Goal: Task Accomplishment & Management: Manage account settings

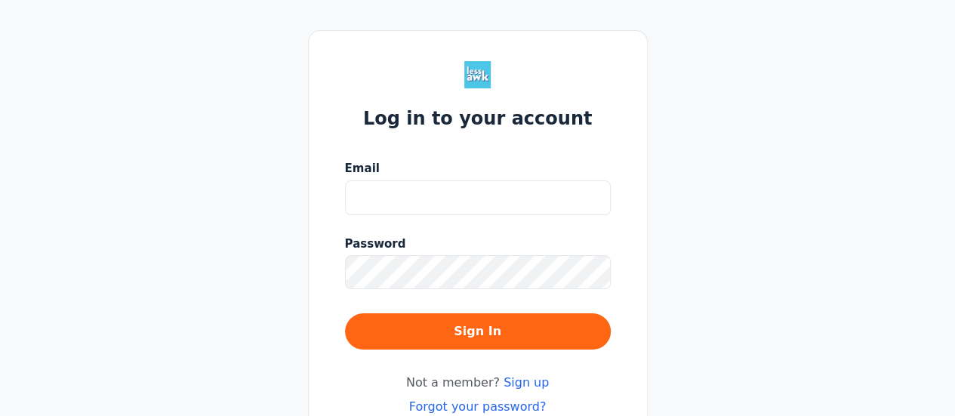
click at [413, 200] on input "Email" at bounding box center [478, 197] width 266 height 35
type input "[EMAIL_ADDRESS][PERSON_NAME][DOMAIN_NAME]"
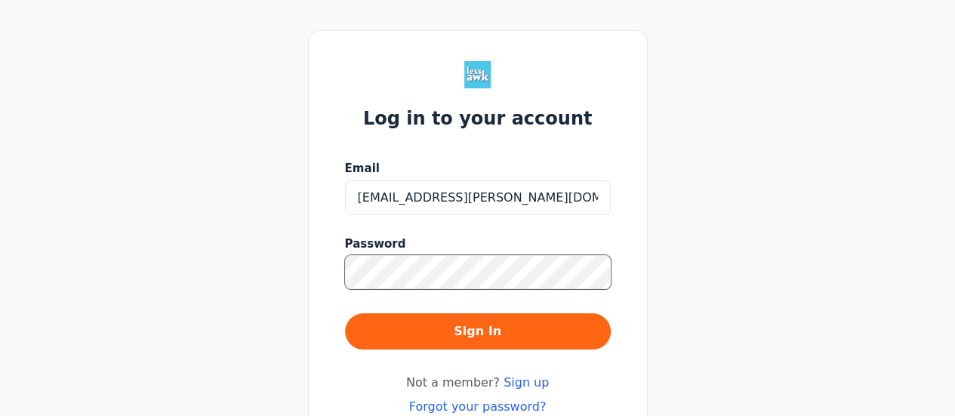
click at [345, 313] on button "Sign In" at bounding box center [478, 331] width 266 height 36
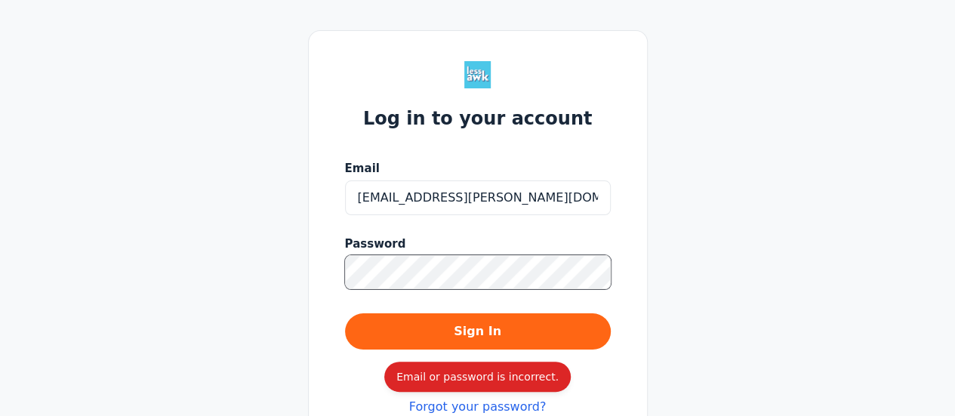
click at [345, 313] on button "Sign In" at bounding box center [478, 331] width 266 height 36
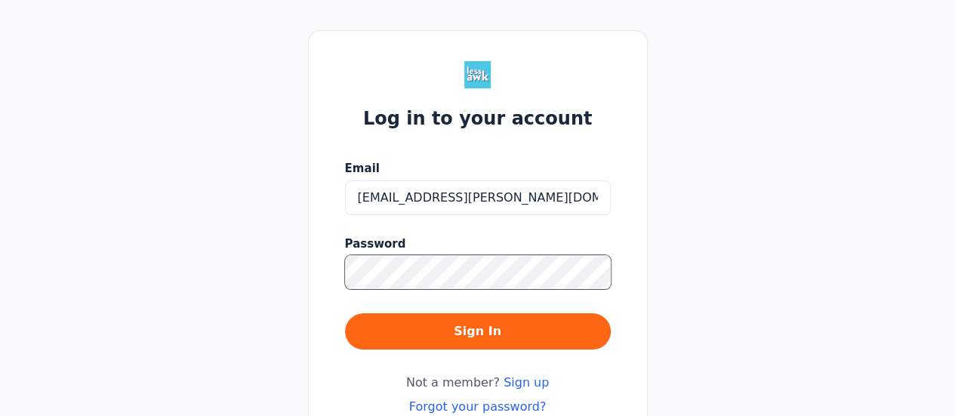
click at [345, 313] on button "Sign In" at bounding box center [478, 331] width 266 height 36
